Goal: Task Accomplishment & Management: Manage account settings

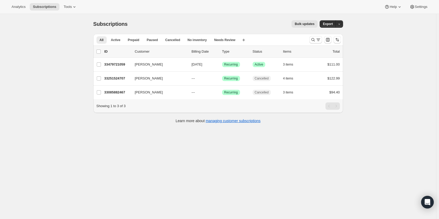
click at [66, 7] on span "Tools" at bounding box center [68, 7] width 8 height 4
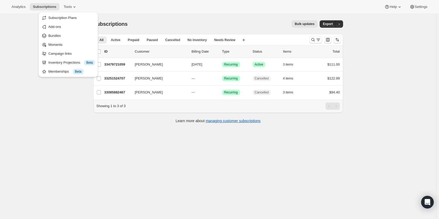
click at [68, 6] on span "Tools" at bounding box center [68, 7] width 8 height 4
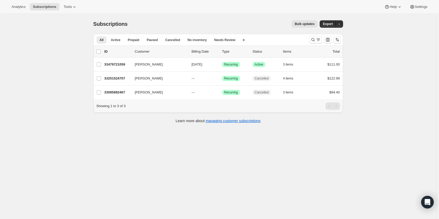
click at [43, 6] on span "Subscriptions" at bounding box center [44, 7] width 23 height 4
click at [17, 6] on span "Analytics" at bounding box center [19, 7] width 14 height 4
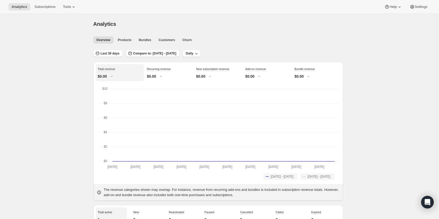
click at [65, 6] on span "Tools" at bounding box center [67, 7] width 8 height 4
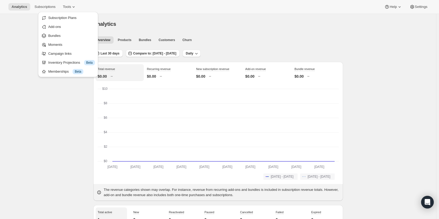
click at [64, 54] on span "Campaign links" at bounding box center [59, 53] width 23 height 4
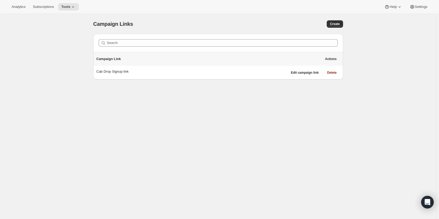
click at [66, 5] on span "Tools" at bounding box center [65, 7] width 9 height 4
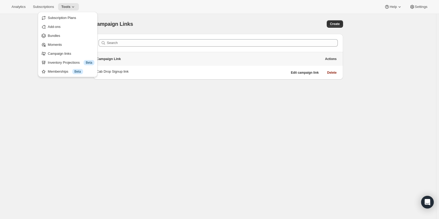
click at [72, 18] on span "Subscription Plans" at bounding box center [62, 18] width 28 height 4
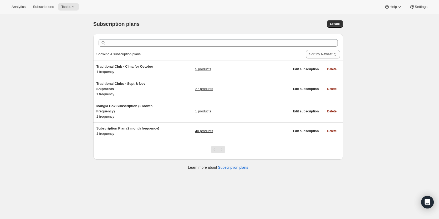
click at [71, 6] on icon at bounding box center [72, 6] width 5 height 5
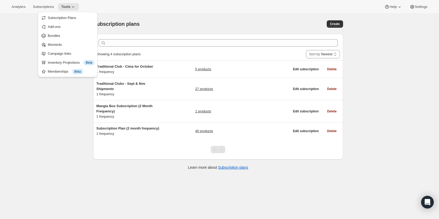
click at [70, 26] on span "Add-ons" at bounding box center [71, 26] width 46 height 5
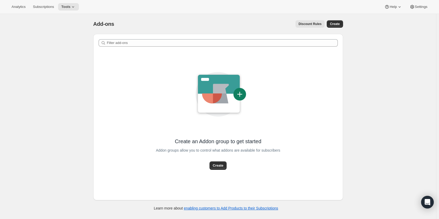
click at [70, 8] on icon at bounding box center [72, 6] width 5 height 5
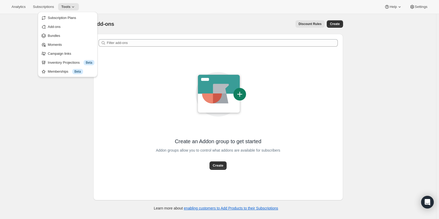
click at [72, 36] on span "Bundles" at bounding box center [71, 35] width 46 height 5
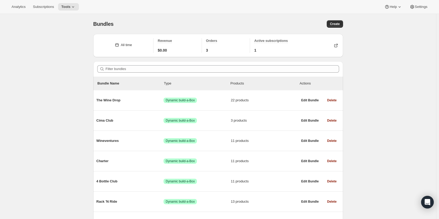
click at [419, 4] on button "Settings" at bounding box center [418, 6] width 24 height 7
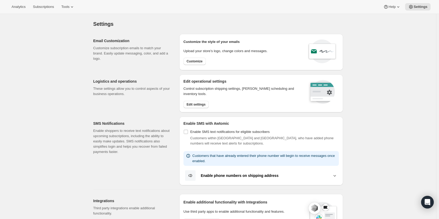
drag, startPoint x: 438, startPoint y: 40, endPoint x: 438, endPoint y: 43, distance: 2.7
click at [436, 43] on div "Settings. This page is ready Settings Email Customization Customize subscriptio…" at bounding box center [218, 223] width 436 height 418
click at [192, 61] on span "Customize" at bounding box center [194, 61] width 16 height 4
select select "subscriptionMessage"
select select "5"
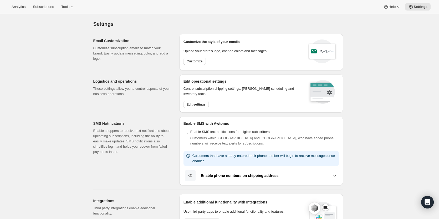
select select "15"
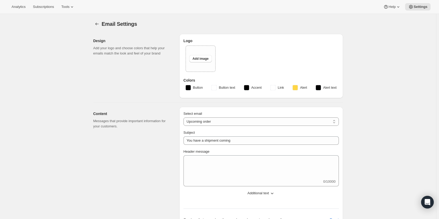
select select "7"
select select "10"
type input "Clif Family Winery"
checkbox input "false"
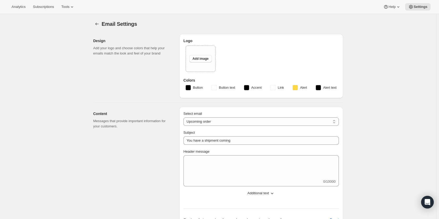
checkbox input "false"
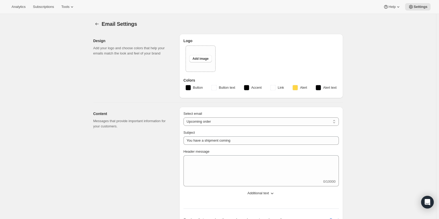
checkbox input "false"
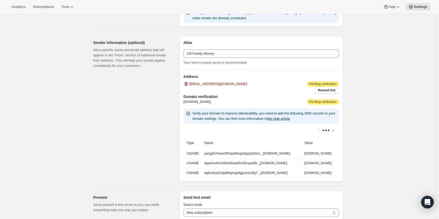
scroll to position [311, 0]
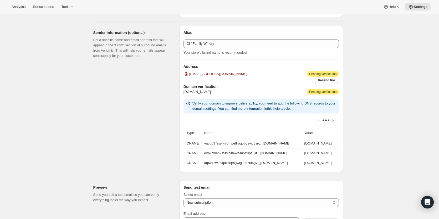
click at [187, 73] on icon "button" at bounding box center [186, 74] width 1 height 2
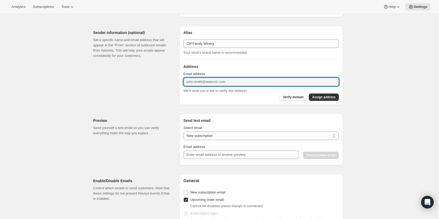
click at [198, 81] on input "Email address" at bounding box center [260, 81] width 155 height 8
type input "[EMAIL_ADDRESS][DOMAIN_NAME]"
click at [296, 97] on span "Verify domain" at bounding box center [293, 97] width 21 height 4
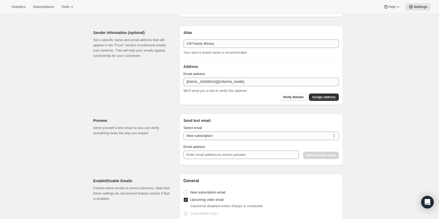
click at [296, 97] on span "Verify domain" at bounding box center [293, 97] width 21 height 4
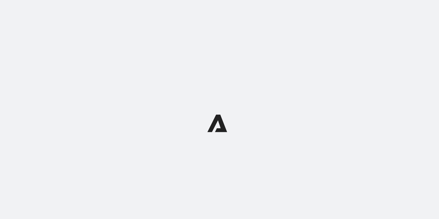
select select "subscriptionMessage"
select select "5"
select select "15"
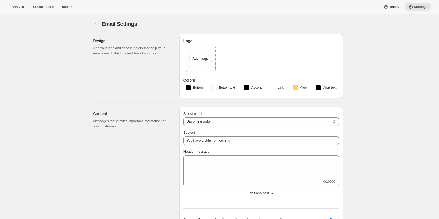
select select "7"
select select "10"
type input "Clif Family Winery"
checkbox input "false"
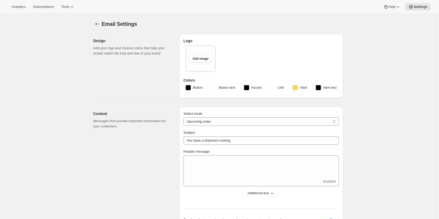
checkbox input "false"
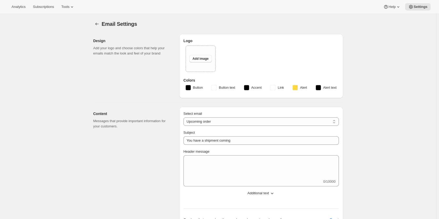
checkbox input "false"
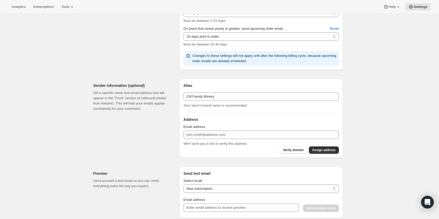
scroll to position [260, 0]
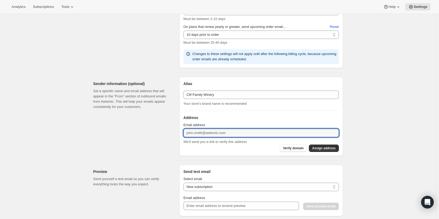
click at [291, 133] on input "Email address" at bounding box center [260, 132] width 155 height 8
type input "membership@cliffamily.com"
click at [296, 147] on span "Verify domain" at bounding box center [293, 148] width 21 height 4
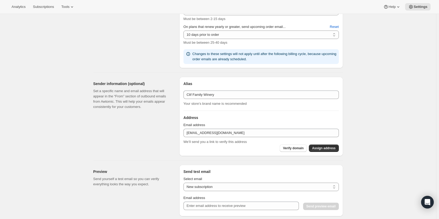
click at [296, 147] on span "Verify domain" at bounding box center [293, 148] width 21 height 4
click at [234, 152] on div "Alias Alias Clif Family Winery Your store’s brand name is recommended Address E…" at bounding box center [261, 116] width 164 height 79
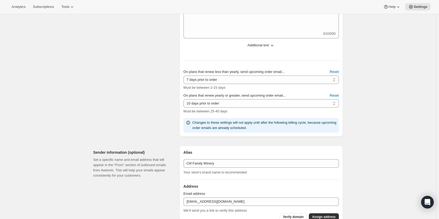
scroll to position [232, 0]
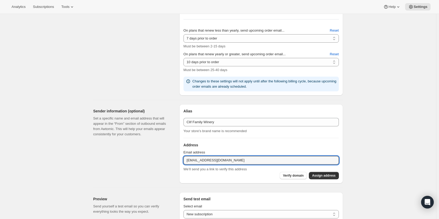
click at [256, 161] on input "membership@cliffamily.com" at bounding box center [260, 160] width 155 height 8
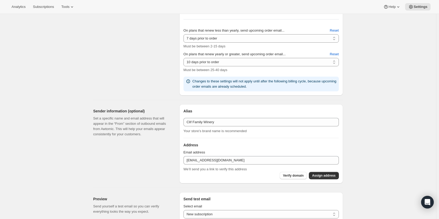
click at [325, 175] on span "Assign address" at bounding box center [323, 175] width 23 height 4
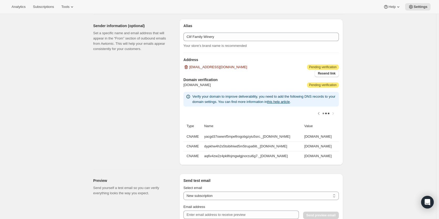
scroll to position [0, 0]
